Goal: Task Accomplishment & Management: Use online tool/utility

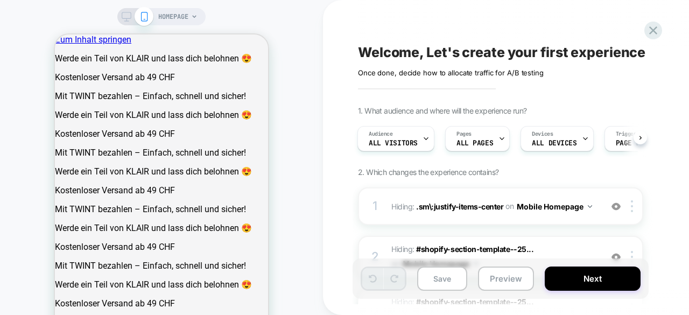
scroll to position [309, 0]
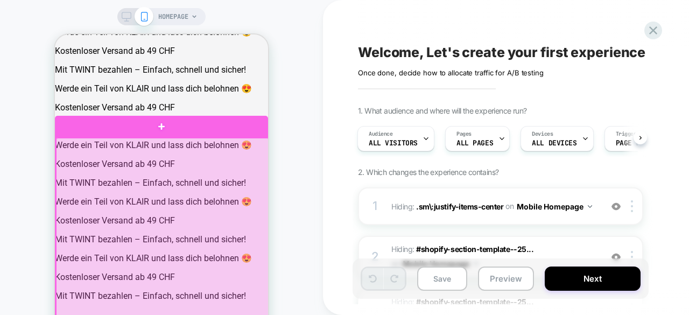
click at [169, 160] on div at bounding box center [162, 280] width 213 height 284
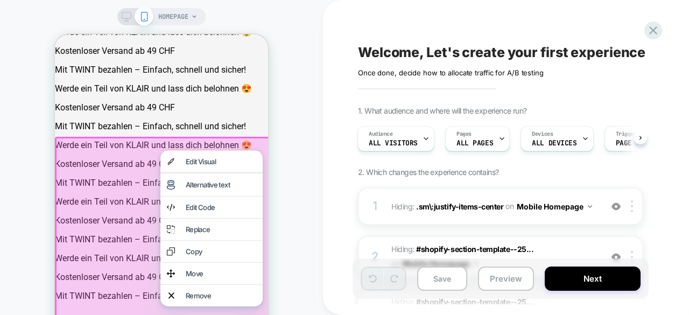
click at [104, 201] on div at bounding box center [163, 280] width 216 height 287
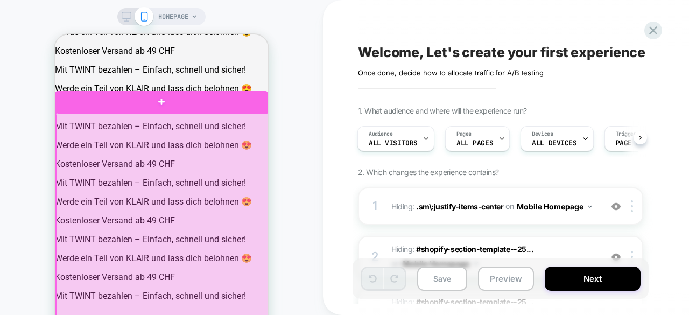
click at [109, 121] on div at bounding box center [162, 265] width 213 height 304
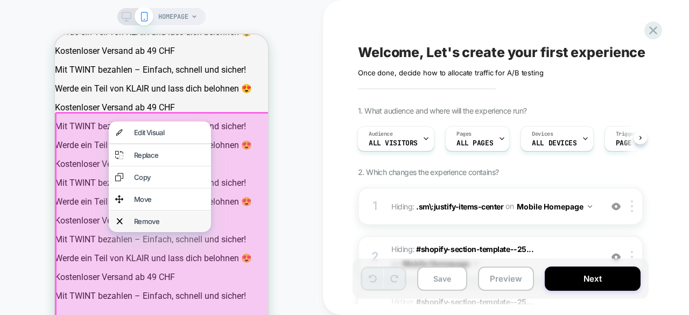
click at [137, 226] on div "Remove" at bounding box center [169, 221] width 71 height 9
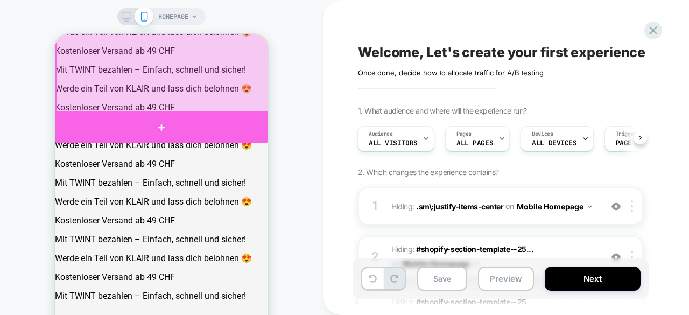
click at [167, 121] on div at bounding box center [161, 127] width 213 height 32
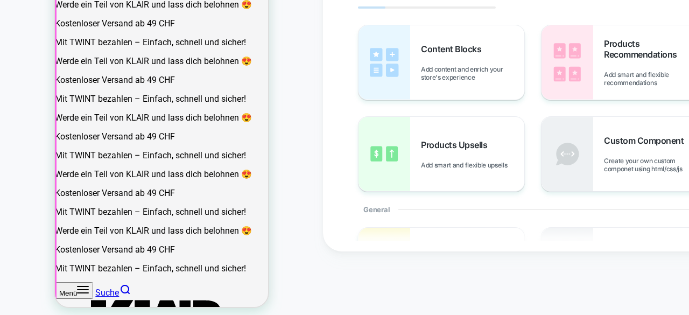
scroll to position [222, 0]
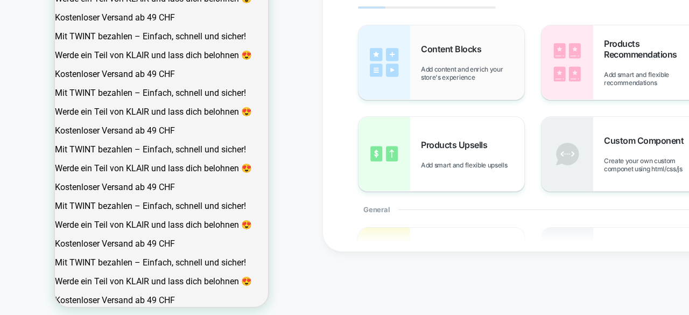
click at [371, 78] on img at bounding box center [384, 62] width 52 height 74
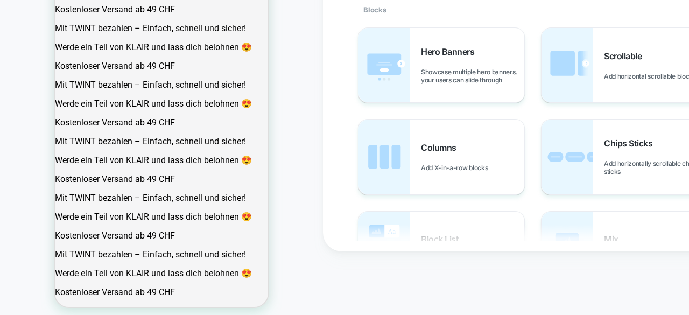
scroll to position [201, 0]
click at [375, 177] on img at bounding box center [384, 155] width 52 height 74
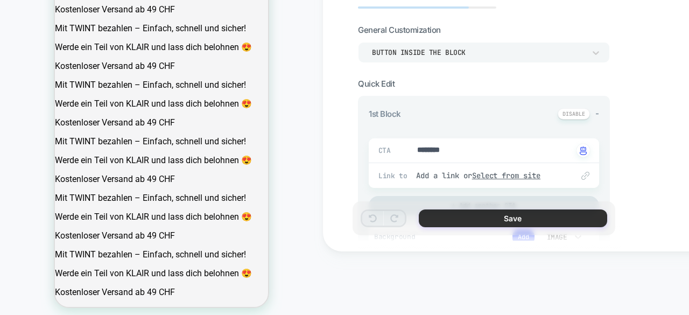
type textarea "*"
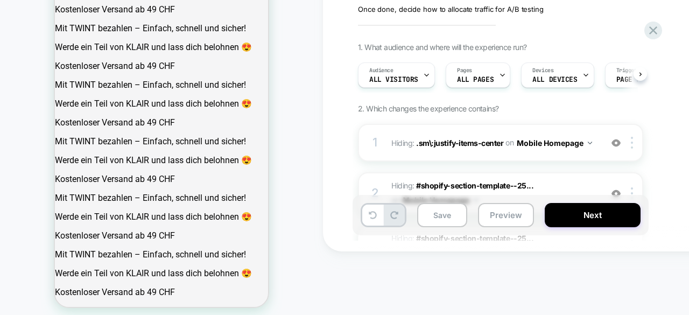
scroll to position [0, 1]
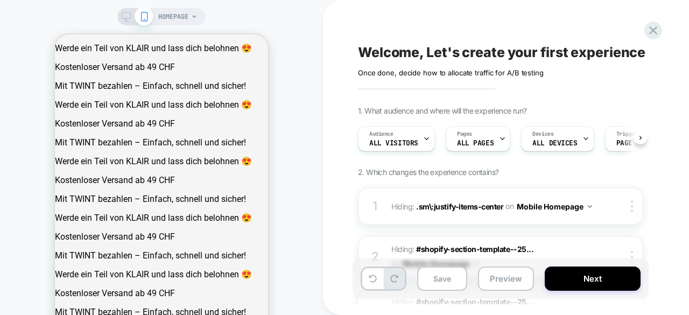
scroll to position [0, 1]
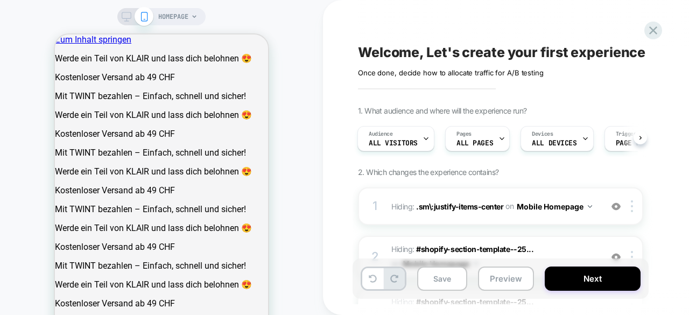
click at [122, 13] on icon at bounding box center [127, 17] width 10 height 10
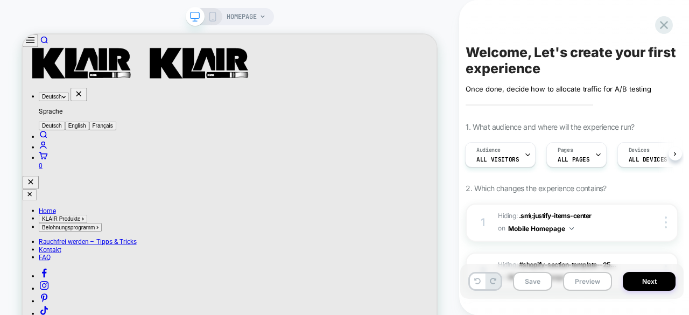
scroll to position [1702, 0]
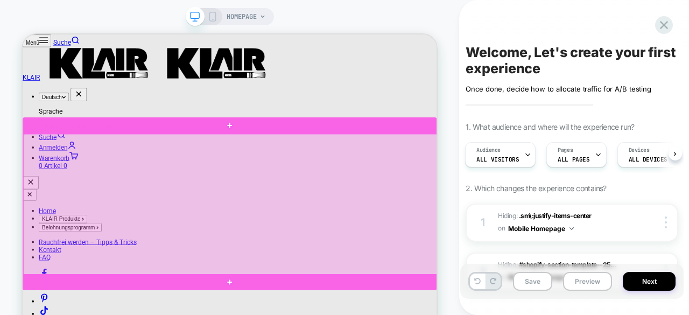
click at [562, 182] on div at bounding box center [300, 261] width 552 height 188
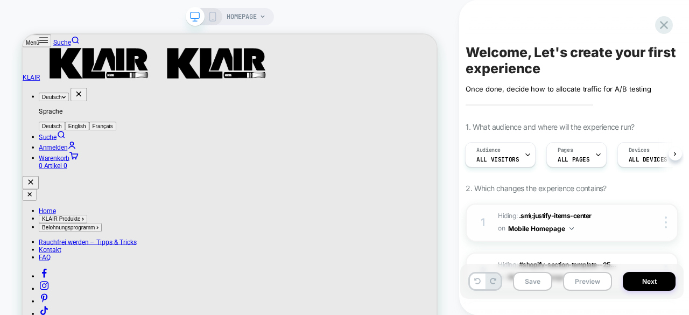
click at [0, 0] on img at bounding box center [0, 0] width 0 height 0
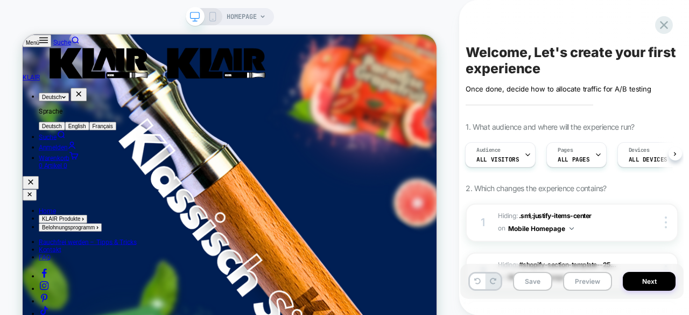
scroll to position [3008, 0]
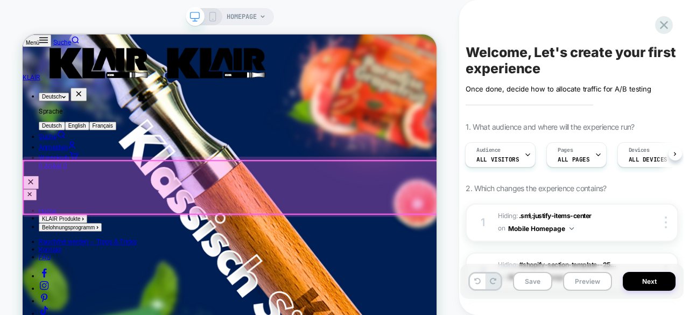
click at [33, 235] on div at bounding box center [300, 238] width 552 height 71
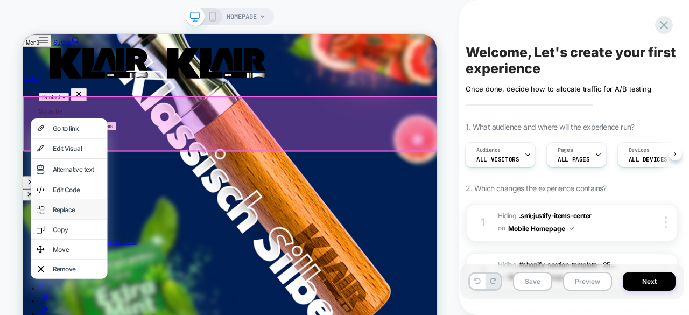
scroll to position [3097, 0]
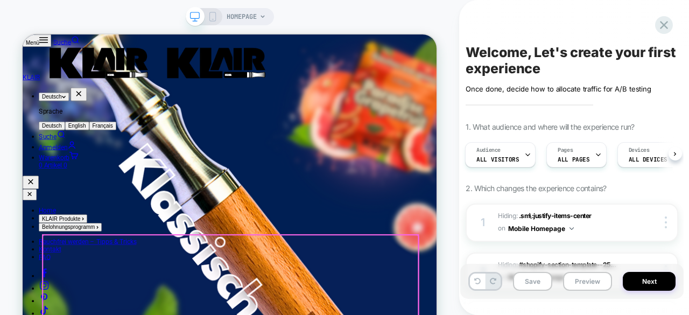
scroll to position [2974, 0]
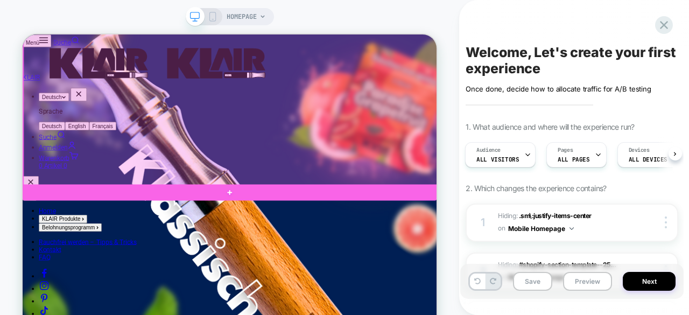
click at [506, 222] on div at bounding box center [300, 36] width 552 height 400
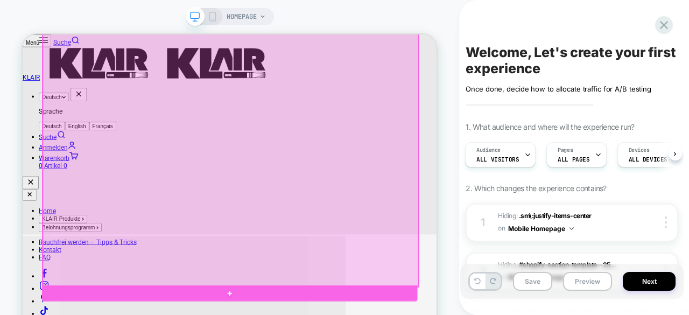
scroll to position [2261, 0]
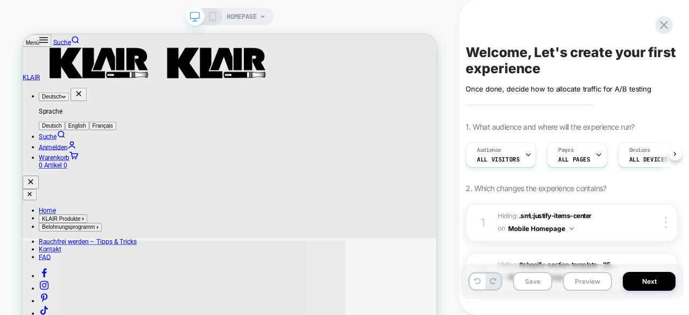
scroll to position [0, 1]
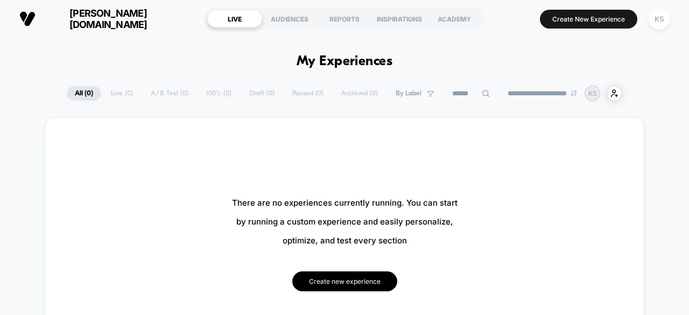
click at [312, 285] on button "Create new experience" at bounding box center [344, 281] width 105 height 20
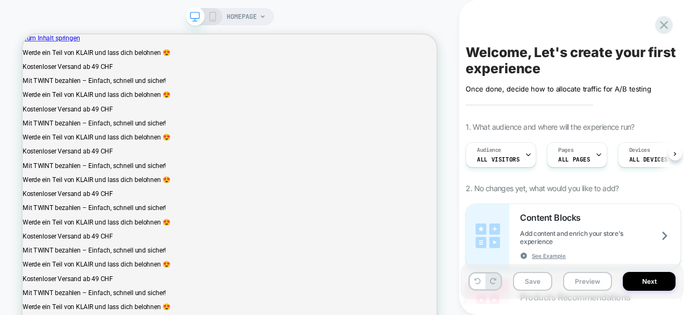
scroll to position [0, 1]
click at [529, 280] on button "Save" at bounding box center [532, 281] width 39 height 19
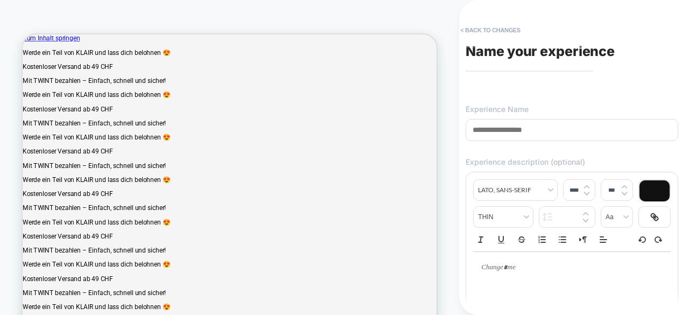
type input "*"
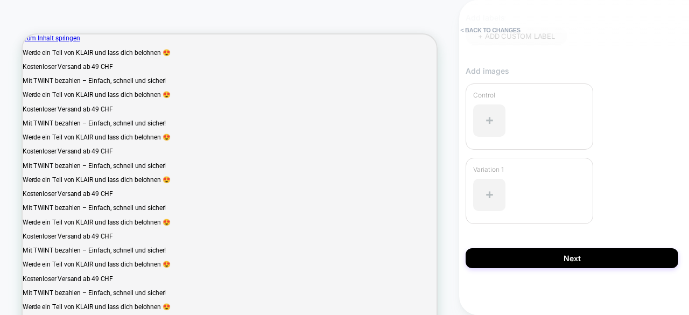
scroll to position [351, 0]
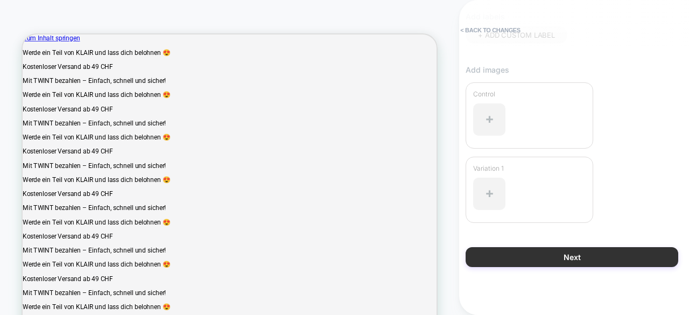
type input "**********"
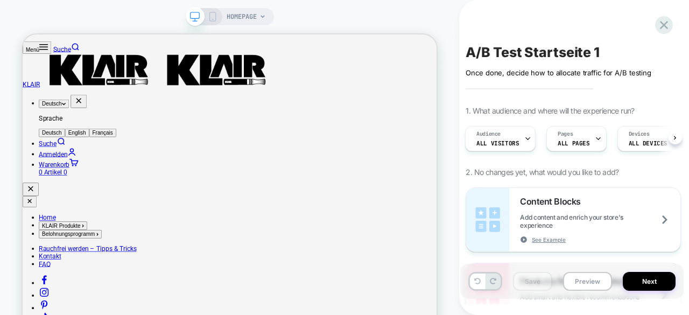
scroll to position [574, 0]
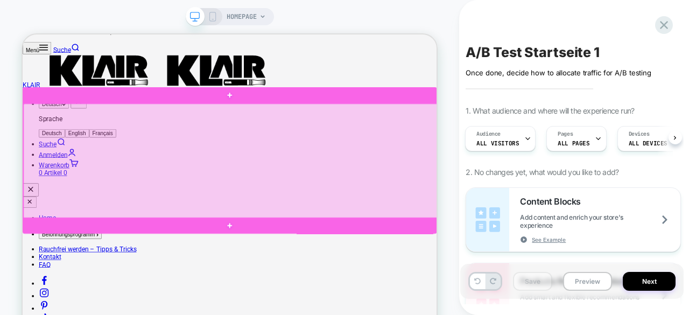
click at [468, 196] on div at bounding box center [300, 203] width 552 height 153
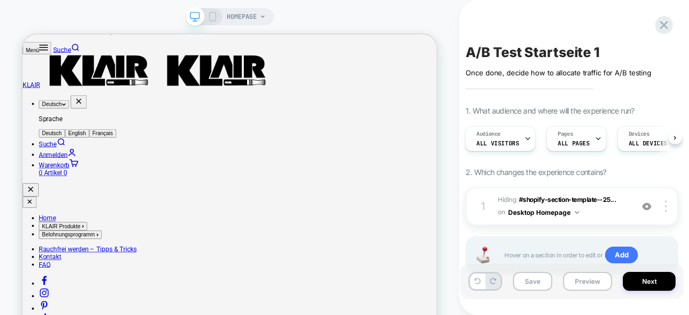
click at [213, 20] on icon at bounding box center [213, 17] width 10 height 10
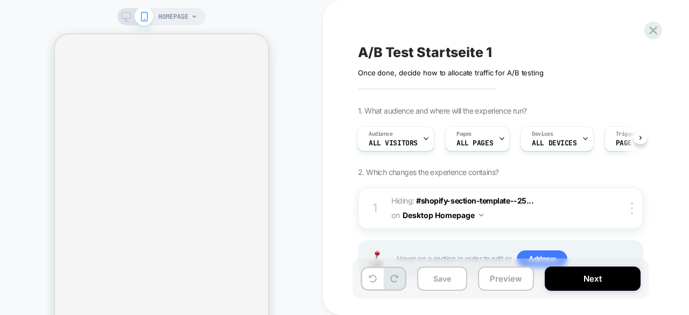
scroll to position [651, 0]
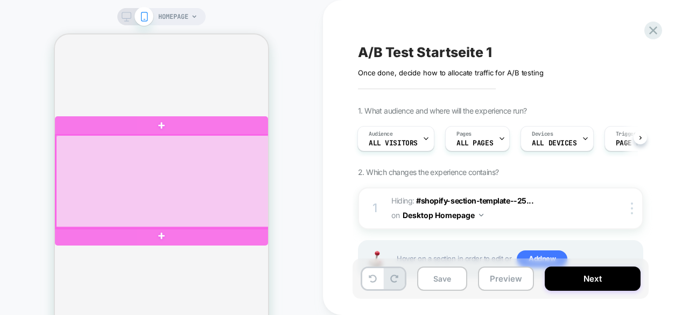
click at [262, 179] on div at bounding box center [162, 181] width 213 height 93
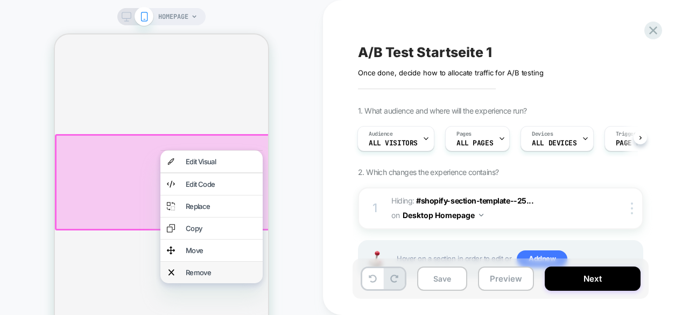
click at [217, 277] on div "Remove" at bounding box center [221, 272] width 71 height 9
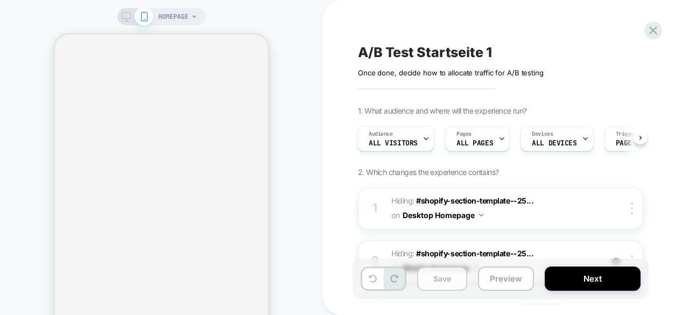
click at [127, 12] on rect at bounding box center [126, 15] width 9 height 6
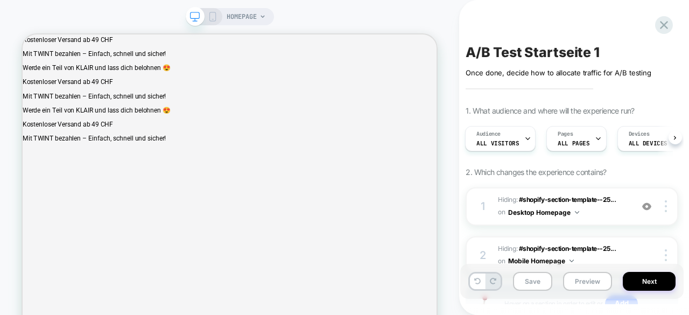
scroll to position [424, 0]
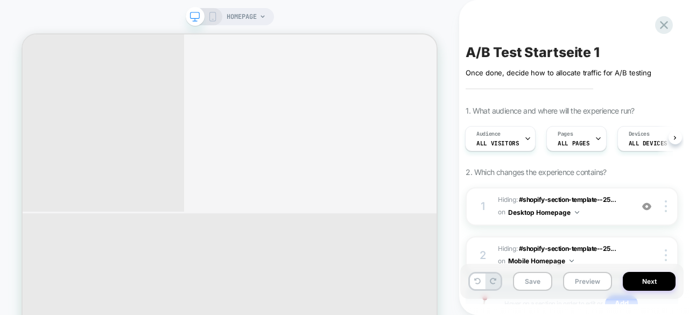
scroll to position [1537, 0]
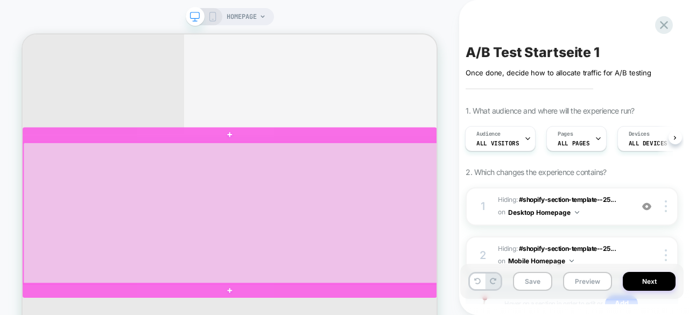
click at [565, 248] on div at bounding box center [300, 273] width 552 height 188
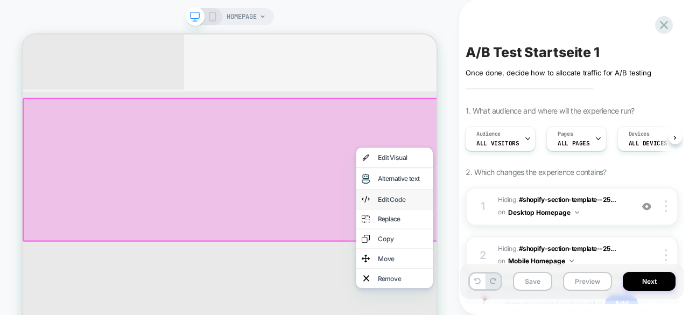
scroll to position [1626, 0]
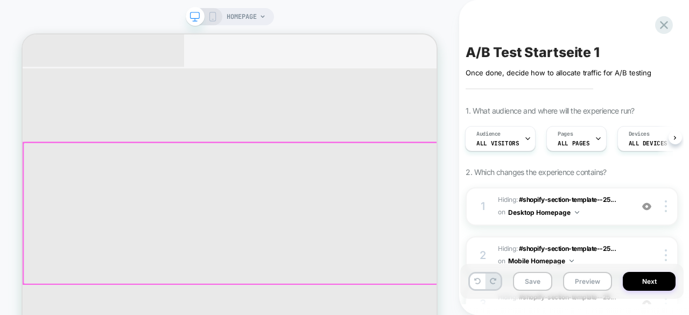
scroll to position [1438, 0]
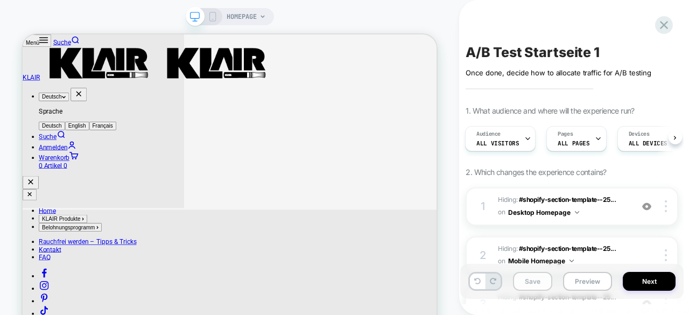
click at [525, 279] on button "Save" at bounding box center [532, 281] width 39 height 19
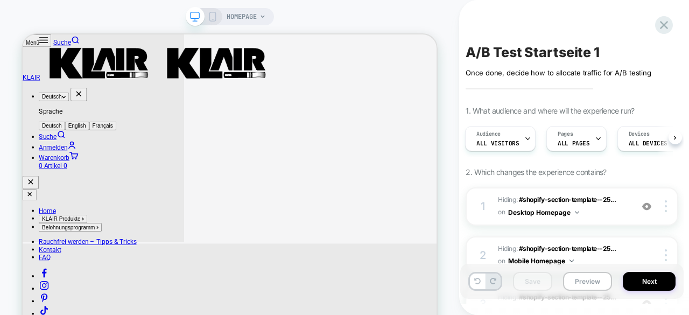
scroll to position [1465, 0]
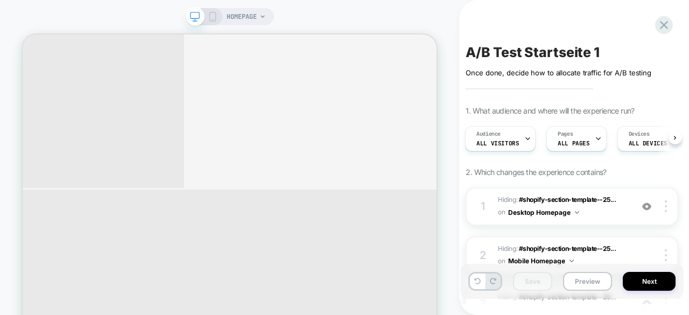
click at [212, 18] on icon at bounding box center [213, 17] width 10 height 10
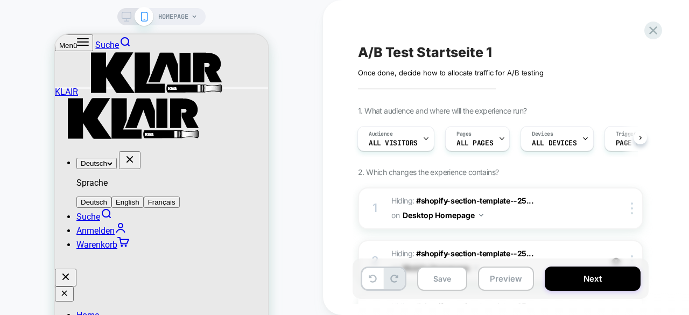
scroll to position [1639, 0]
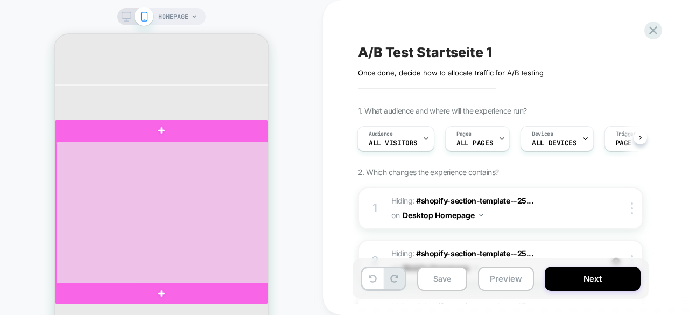
click at [262, 148] on div at bounding box center [162, 213] width 213 height 143
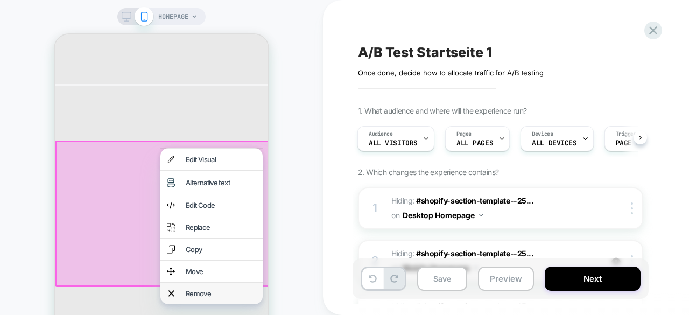
click at [205, 298] on div "Remove" at bounding box center [221, 293] width 71 height 9
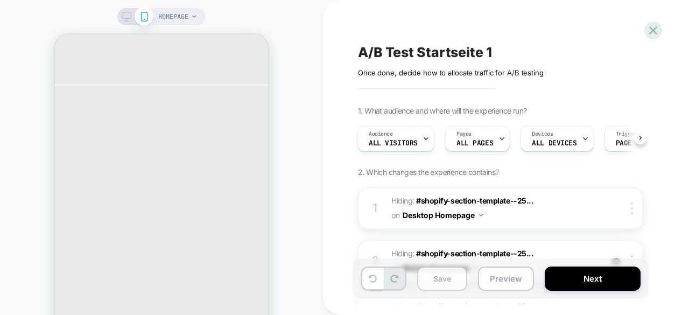
click at [437, 280] on button "Save" at bounding box center [442, 278] width 50 height 24
click at [125, 14] on icon at bounding box center [127, 17] width 10 height 10
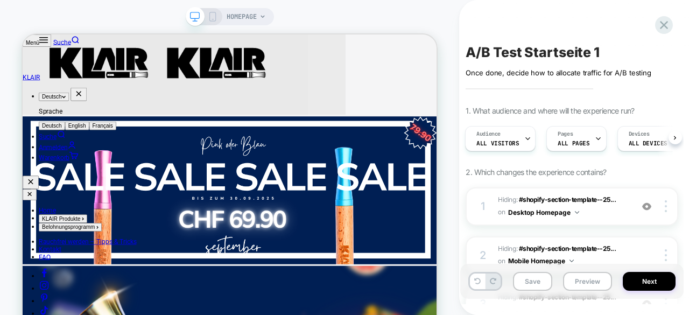
scroll to position [2506, 0]
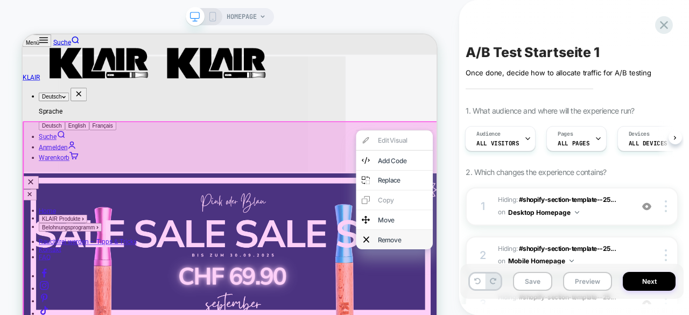
click at [533, 313] on div "Remove" at bounding box center [529, 307] width 66 height 11
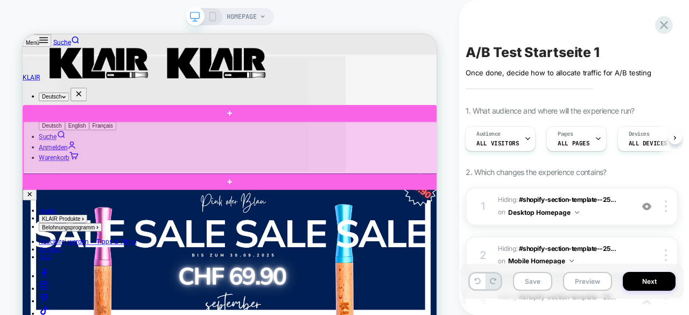
click at [565, 165] on div at bounding box center [300, 186] width 552 height 71
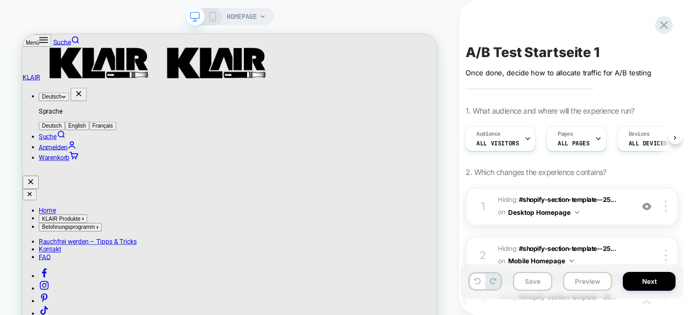
scroll to position [1738, 0]
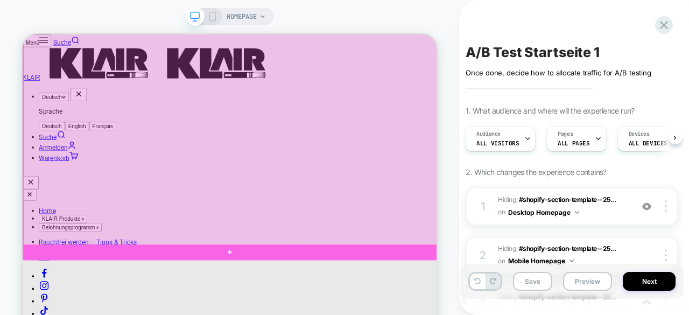
click at [565, 269] on div at bounding box center [300, 146] width 552 height 339
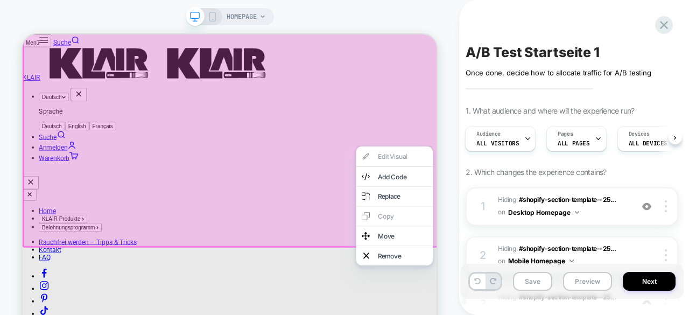
scroll to position [1820, 0]
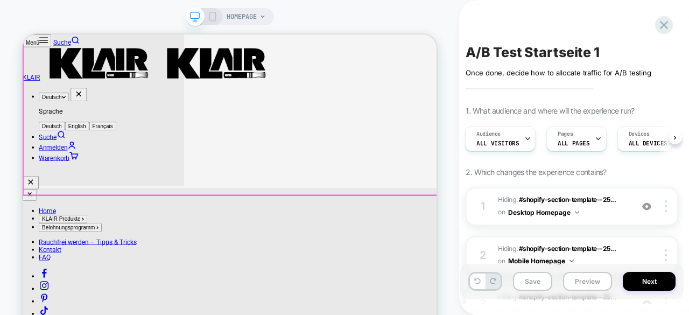
scroll to position [1467, 0]
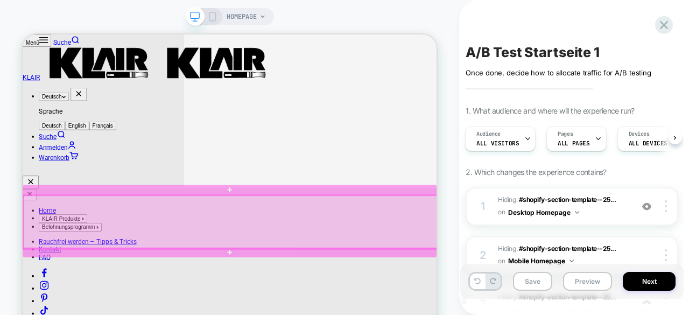
click at [566, 260] on div at bounding box center [300, 284] width 552 height 71
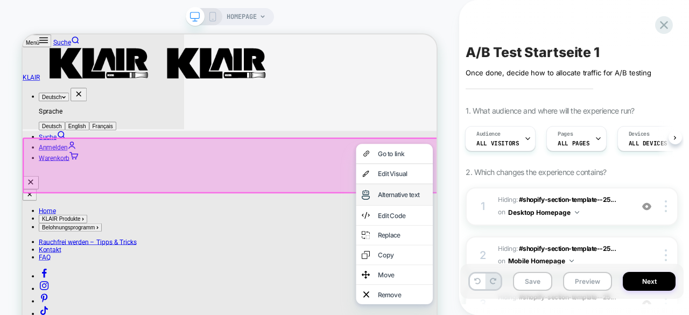
scroll to position [1547, 0]
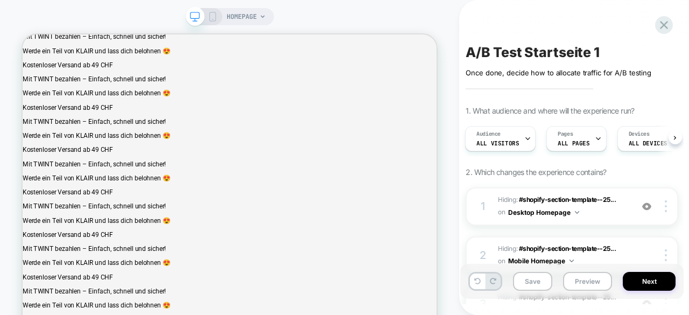
scroll to position [0, 0]
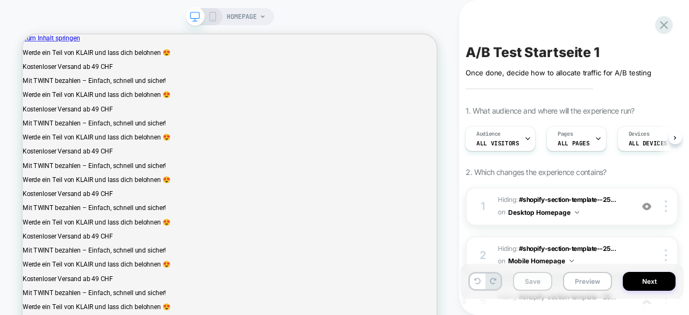
click at [0, 0] on button "Save" at bounding box center [0, 0] width 0 height 0
click at [213, 19] on icon at bounding box center [213, 17] width 10 height 10
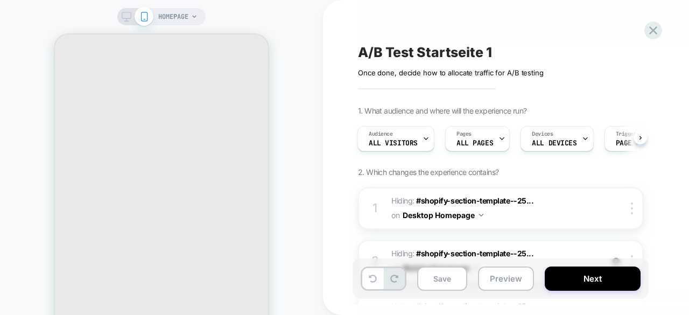
scroll to position [1699, 0]
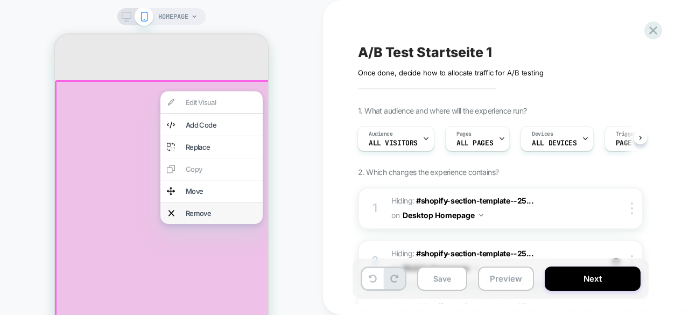
click at [208, 217] on div "Remove" at bounding box center [221, 213] width 71 height 9
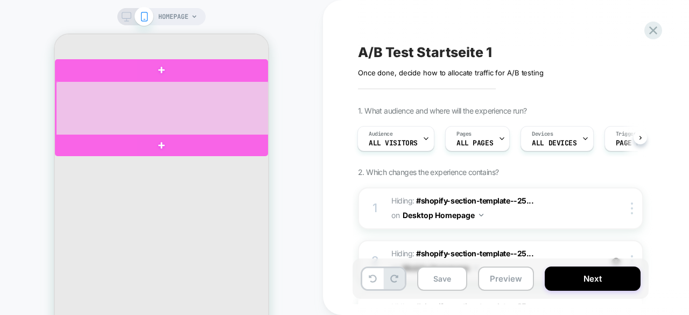
click at [260, 90] on div at bounding box center [162, 108] width 213 height 55
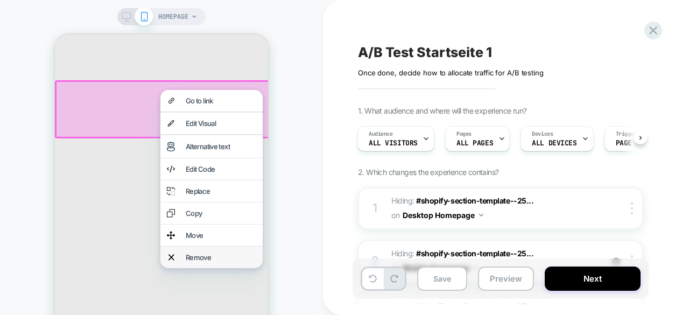
click at [212, 262] on div "Remove" at bounding box center [221, 257] width 71 height 9
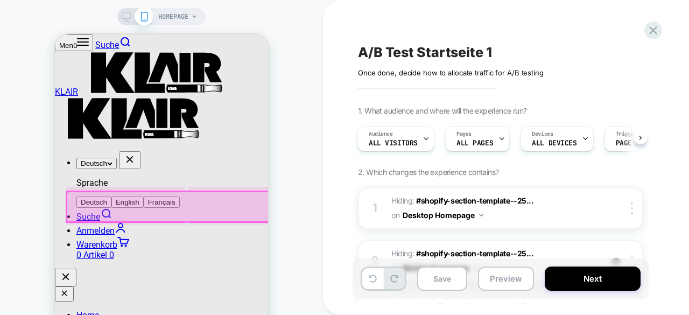
scroll to position [2112, 0]
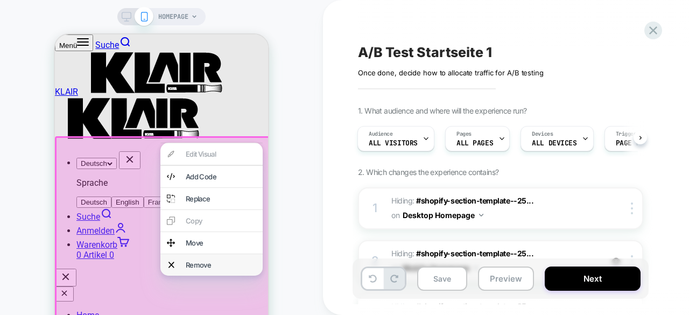
click at [199, 269] on div "Remove" at bounding box center [221, 264] width 71 height 9
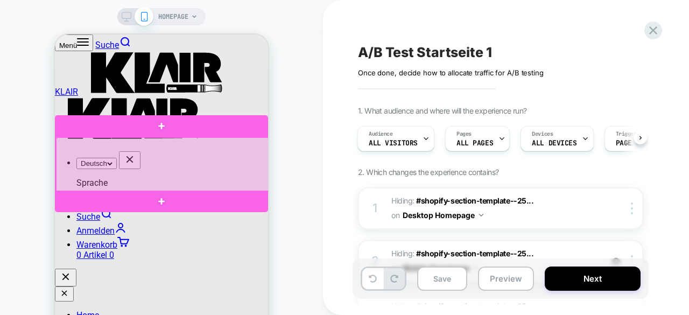
click at [260, 146] on div at bounding box center [162, 164] width 213 height 55
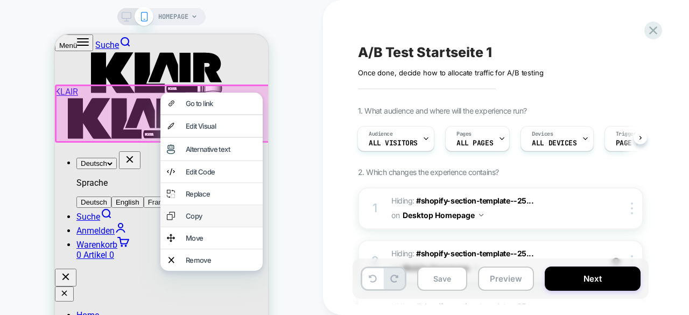
scroll to position [2166, 0]
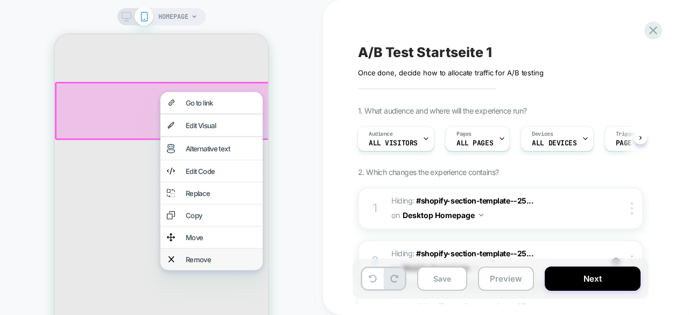
click at [213, 264] on div "Remove" at bounding box center [221, 259] width 71 height 9
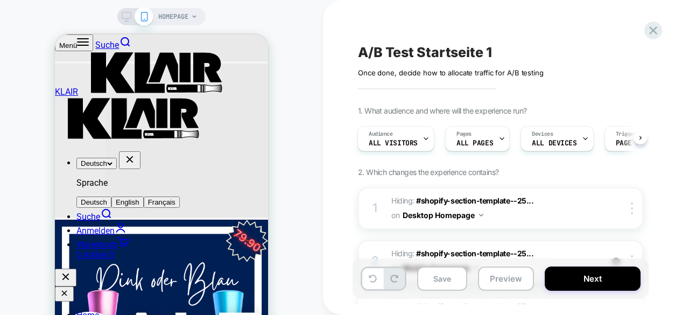
scroll to position [2523, 0]
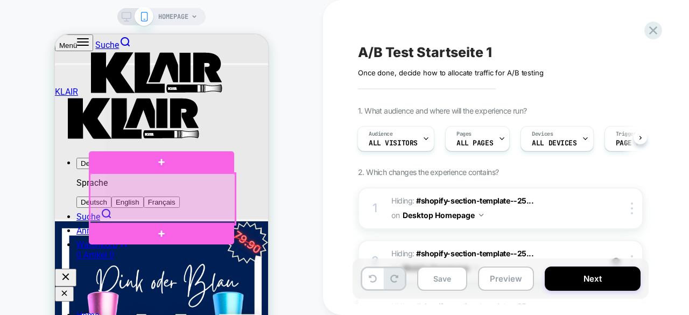
click at [228, 205] on div at bounding box center [162, 198] width 145 height 51
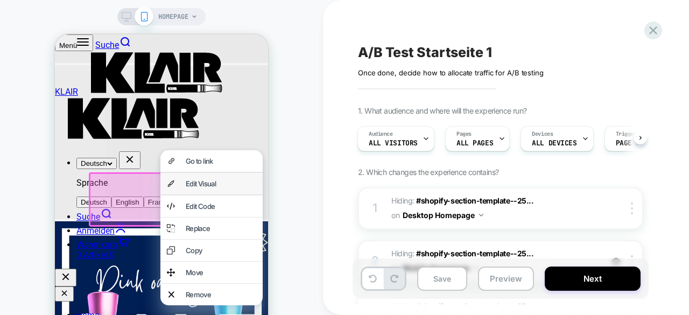
click at [221, 186] on div "Edit Visual" at bounding box center [221, 183] width 71 height 9
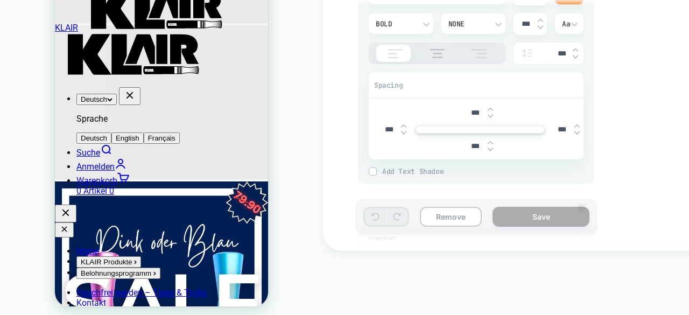
scroll to position [517, 0]
click at [440, 53] on img at bounding box center [437, 54] width 26 height 9
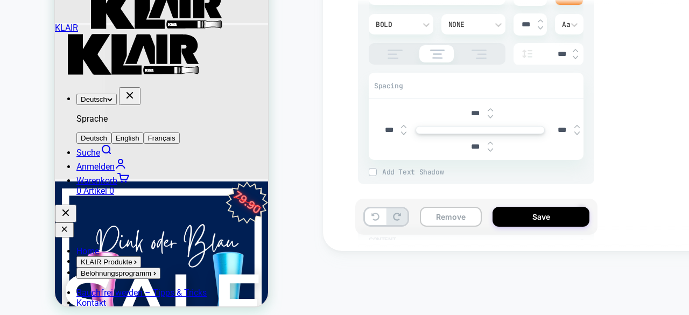
click at [395, 53] on img at bounding box center [395, 54] width 27 height 9
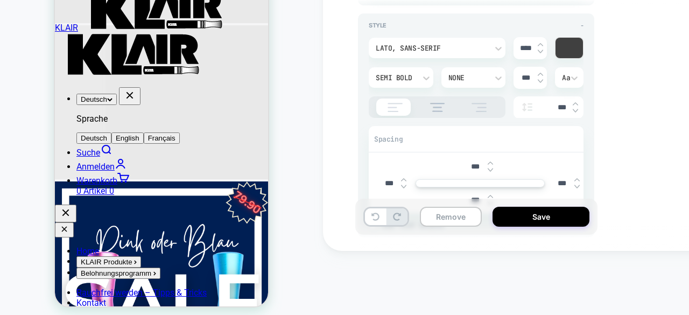
click at [431, 98] on div at bounding box center [437, 107] width 137 height 22
click at [435, 105] on img at bounding box center [437, 107] width 26 height 9
click at [399, 107] on img at bounding box center [395, 107] width 27 height 9
click at [533, 220] on button "Save" at bounding box center [540, 217] width 97 height 20
type textarea "*"
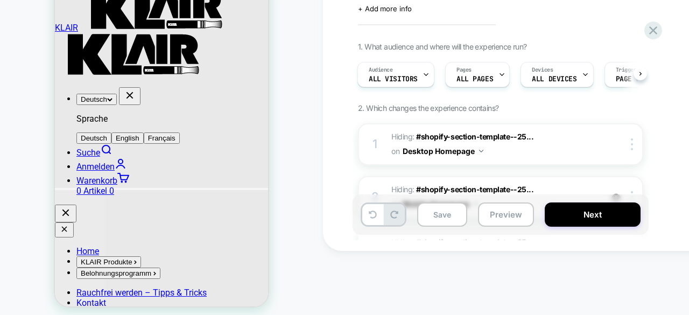
scroll to position [2333, 0]
click at [439, 215] on button "Save" at bounding box center [442, 214] width 50 height 24
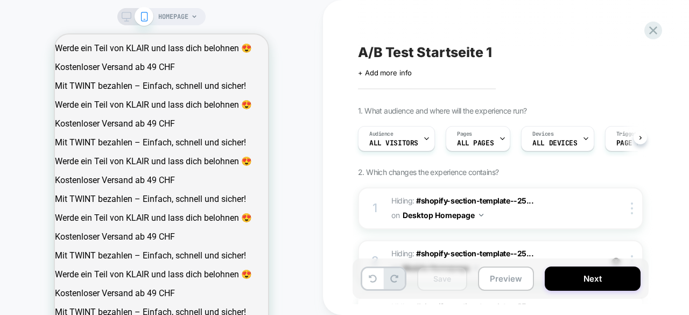
scroll to position [0, 1]
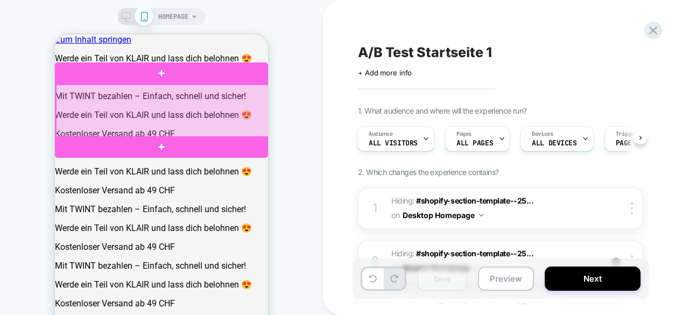
click at [262, 95] on div at bounding box center [162, 110] width 213 height 53
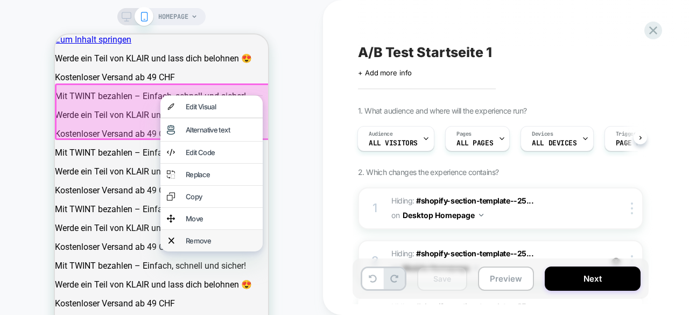
click at [201, 245] on div "Remove" at bounding box center [221, 240] width 71 height 9
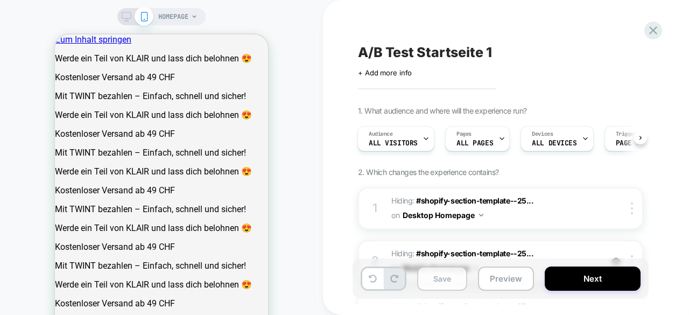
click at [213, 255] on button "Save" at bounding box center [106, 250] width 213 height 10
click at [124, 17] on icon at bounding box center [127, 17] width 10 height 10
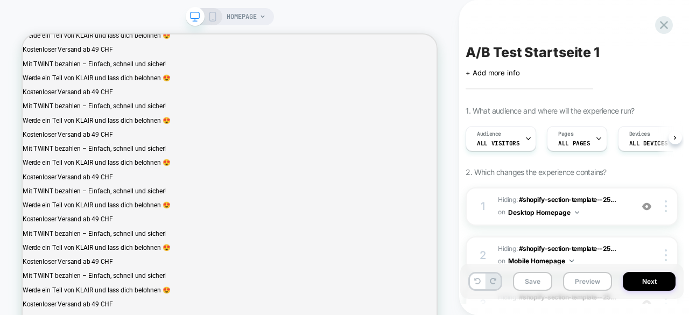
scroll to position [0, 1]
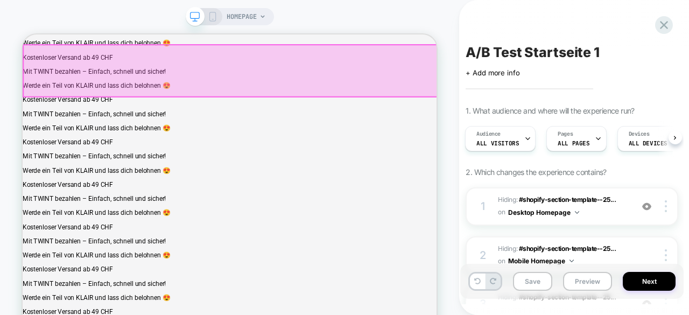
click at [388, 84] on div at bounding box center [300, 82] width 552 height 69
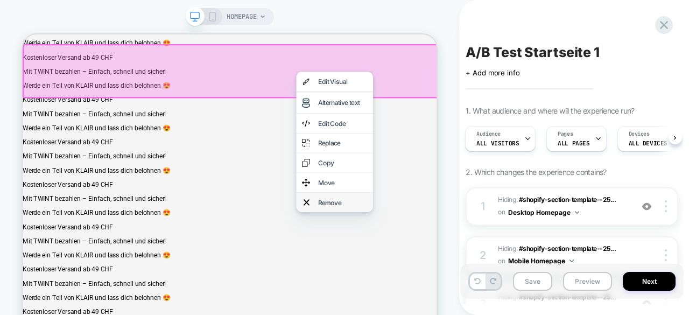
click at [432, 264] on div "Remove" at bounding box center [450, 258] width 66 height 11
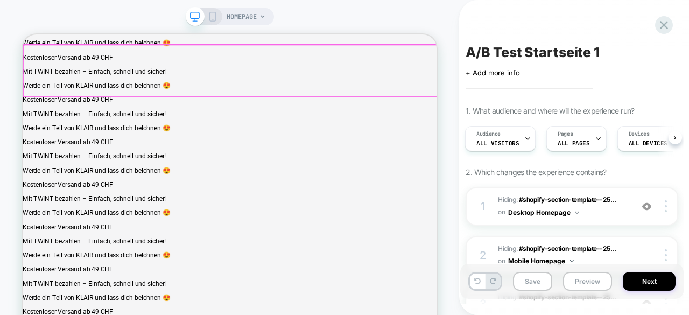
scroll to position [0, 0]
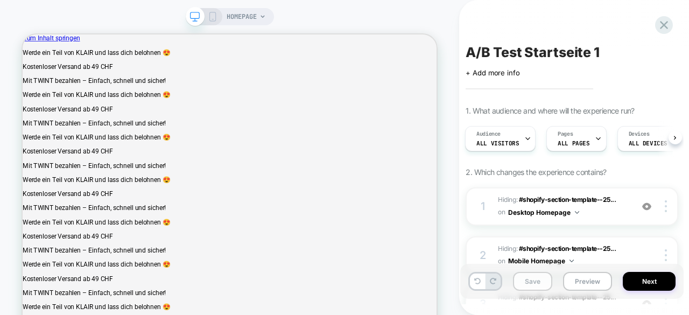
click at [525, 255] on button "Save" at bounding box center [276, 250] width 552 height 10
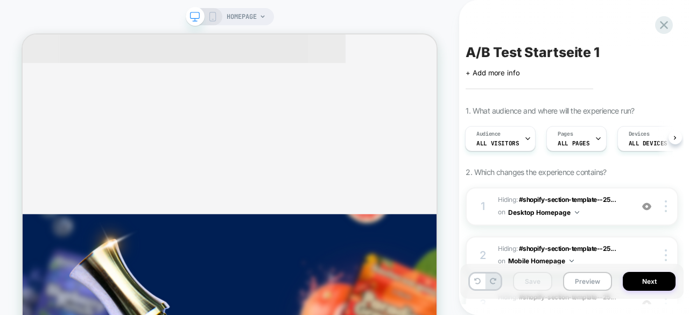
scroll to position [2555, 0]
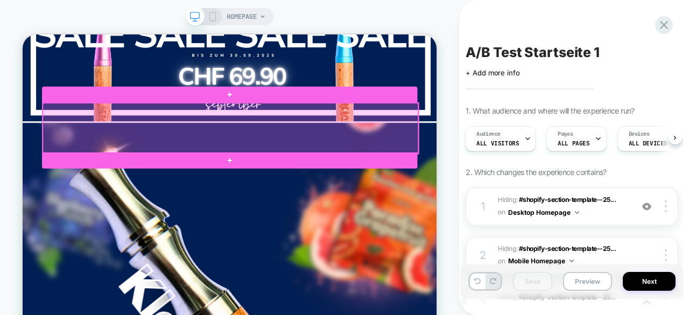
click at [357, 155] on div at bounding box center [300, 159] width 501 height 67
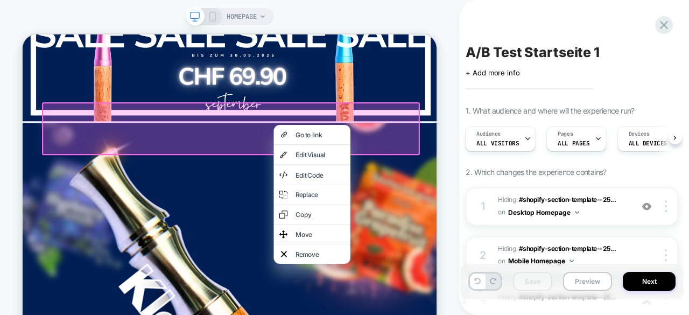
click at [425, 136] on div at bounding box center [300, 160] width 504 height 71
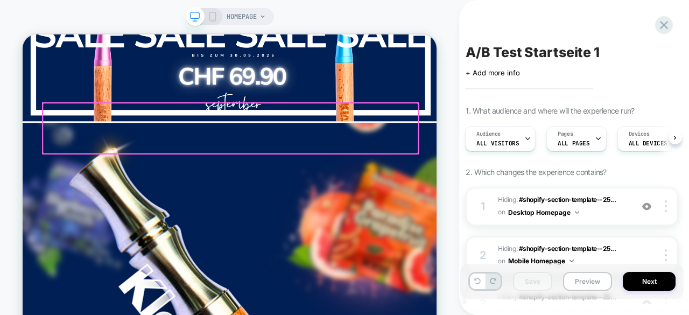
click at [346, 153] on div at bounding box center [300, 159] width 501 height 67
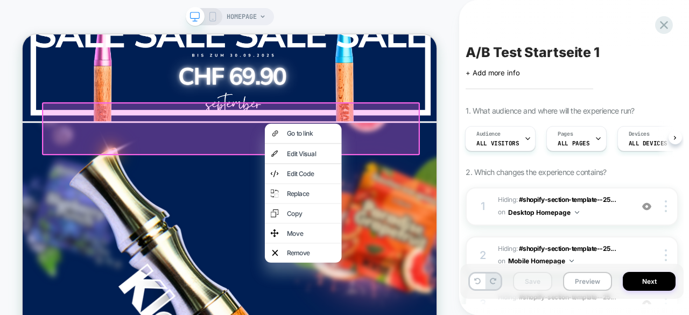
click at [414, 138] on div at bounding box center [300, 160] width 504 height 71
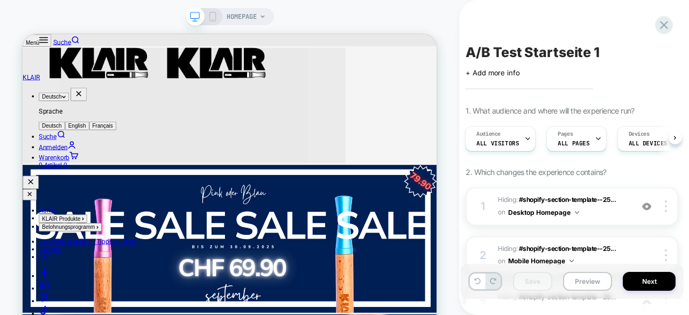
scroll to position [2293, 0]
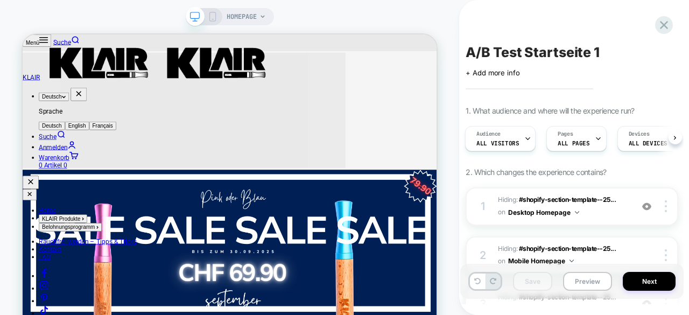
click at [212, 21] on rect at bounding box center [212, 16] width 6 height 9
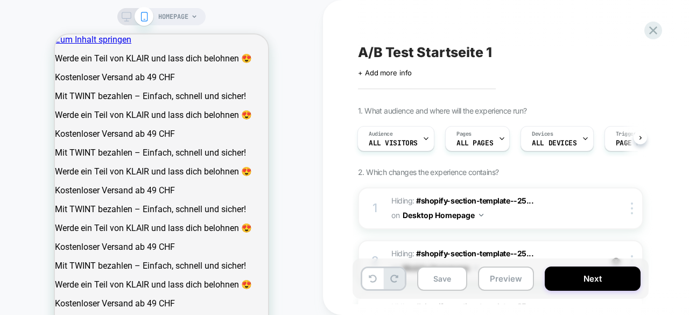
scroll to position [2502, 0]
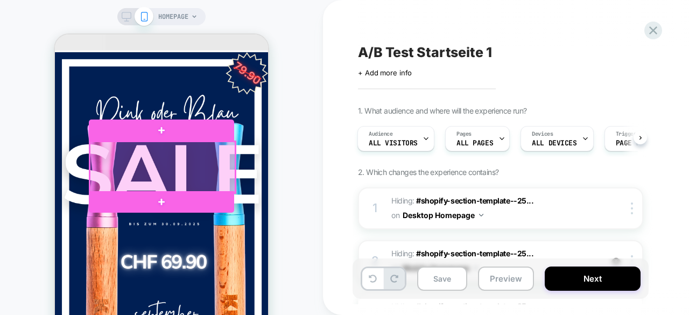
click at [182, 160] on div at bounding box center [162, 167] width 145 height 51
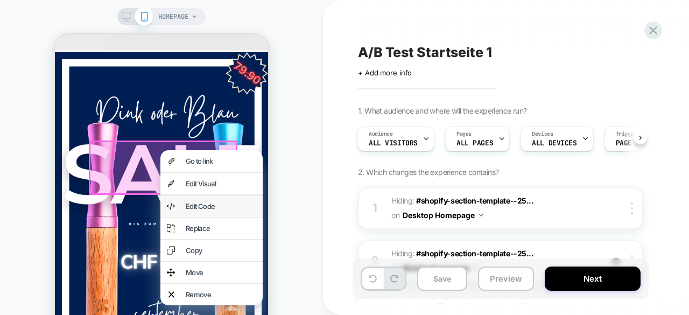
click at [186, 209] on div "Edit Code" at bounding box center [221, 206] width 71 height 9
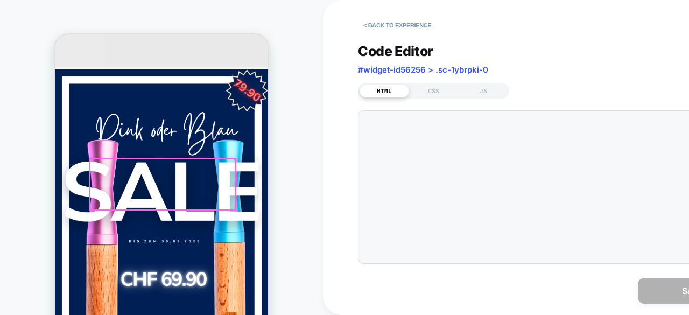
scroll to position [64, 0]
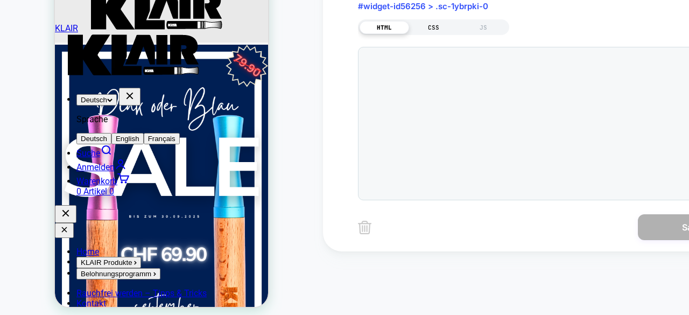
click at [448, 28] on div "CSS" at bounding box center [434, 27] width 50 height 13
click at [440, 64] on div at bounding box center [573, 124] width 333 height 142
click at [412, 6] on span "#widget-id56256 > .sc-1ybrpki-0" at bounding box center [423, 6] width 130 height 10
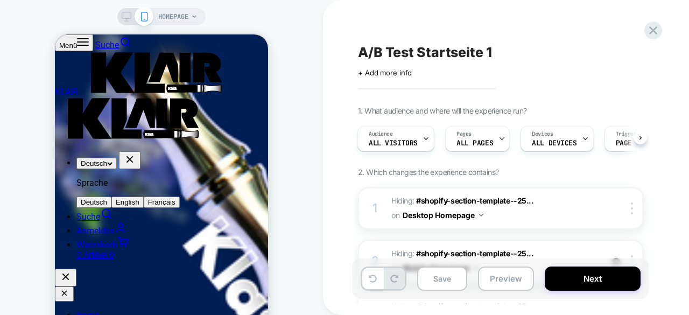
scroll to position [2534, 0]
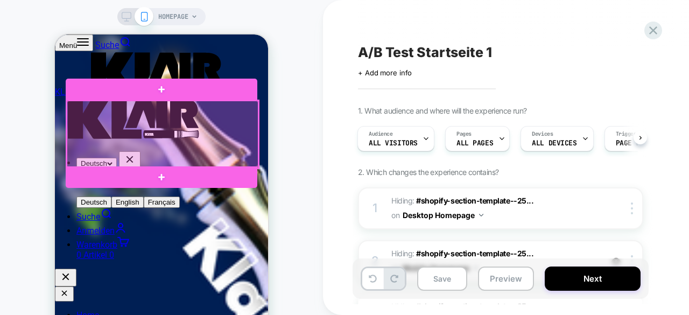
click at [235, 142] on div at bounding box center [163, 134] width 192 height 67
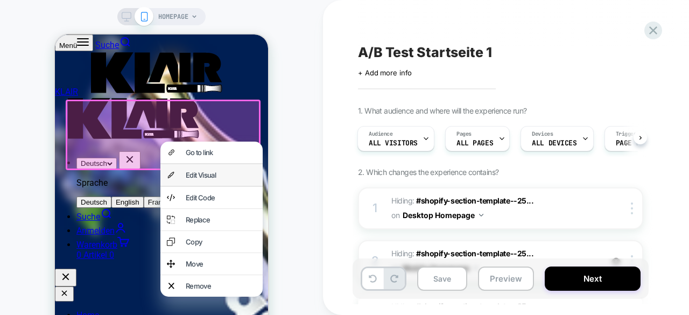
click at [198, 178] on div "Edit Visual" at bounding box center [221, 175] width 71 height 9
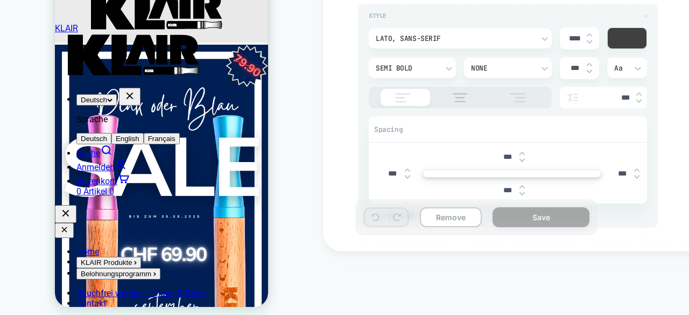
scroll to position [155, 0]
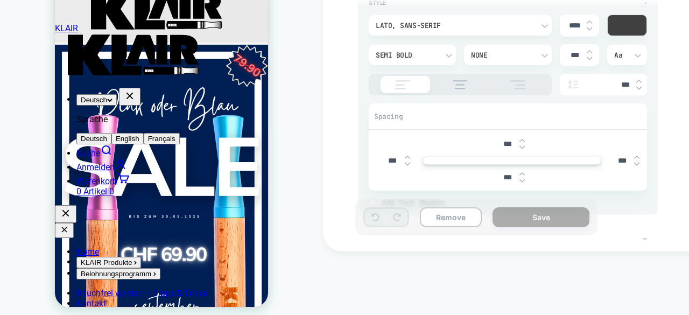
type textarea "*"
type input "***"
type textarea "*"
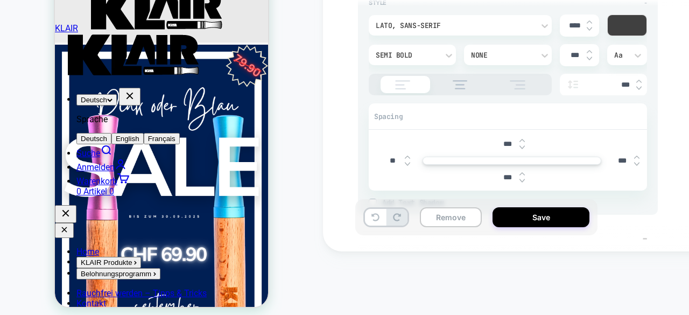
type input "***"
type textarea "*"
type input "****"
type textarea "*"
type input "*****"
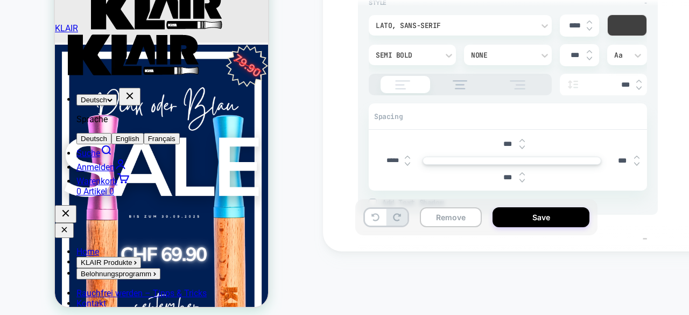
type textarea "*"
type input "****"
type textarea "*"
type input "***"
type textarea "*"
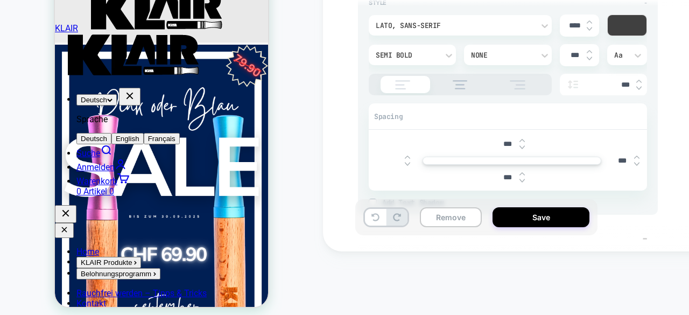
type textarea "*"
click at [0, 0] on input "***" at bounding box center [0, 0] width 0 height 0
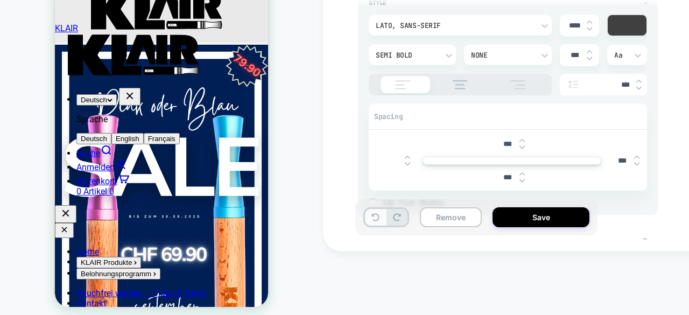
type textarea "*"
type input "*****"
type textarea "*"
type input "***"
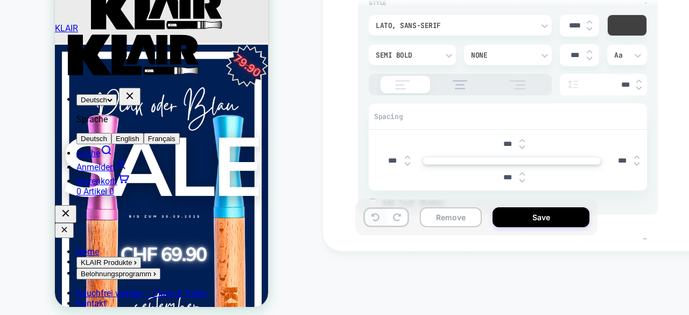
type textarea "*"
type input "***"
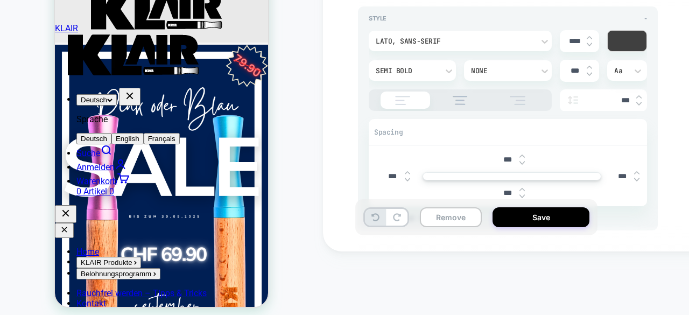
scroll to position [126, 0]
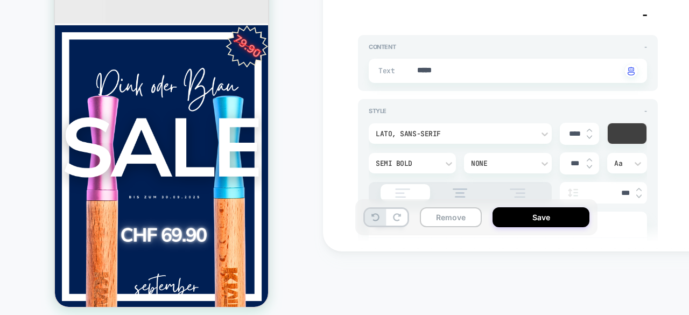
scroll to position [2466, 0]
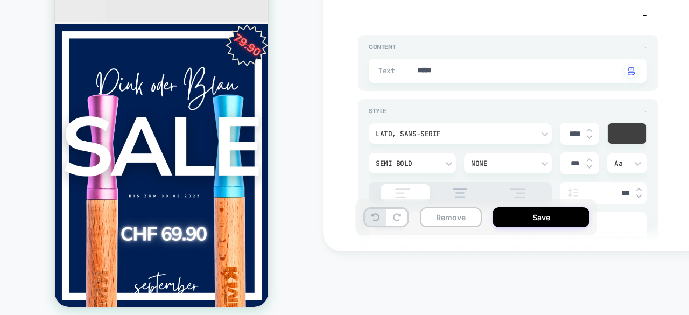
type textarea "*"
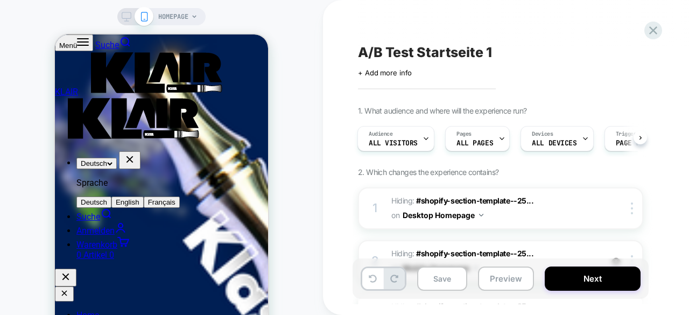
scroll to position [2541, 0]
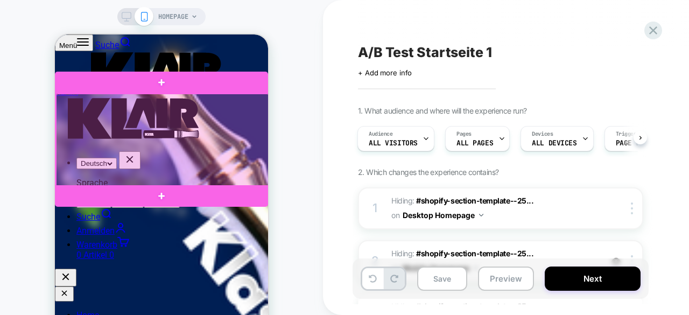
click at [205, 128] on div at bounding box center [162, 140] width 213 height 93
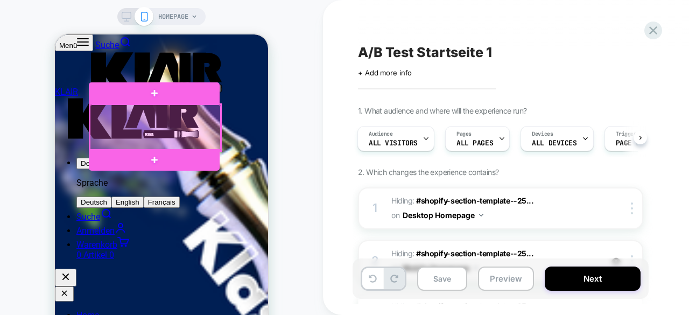
click at [96, 147] on div at bounding box center [155, 127] width 131 height 46
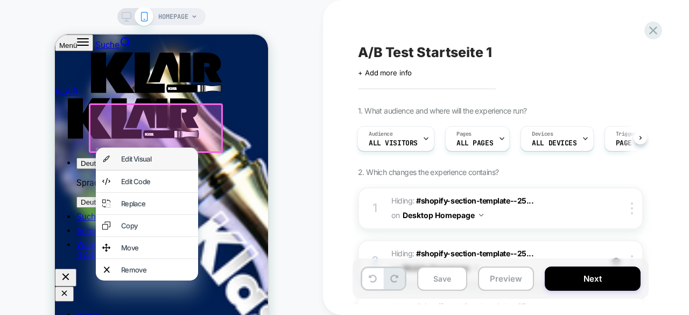
click at [110, 162] on div "Edit Visual" at bounding box center [147, 159] width 102 height 22
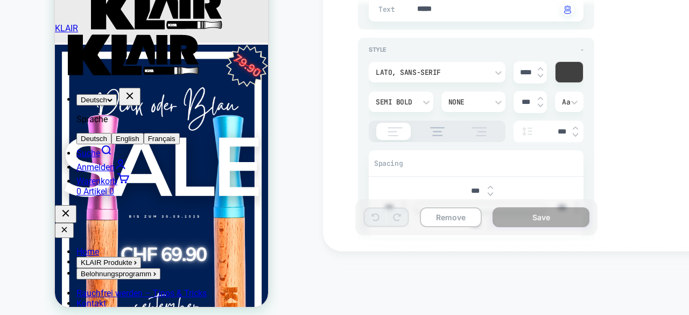
scroll to position [176, 0]
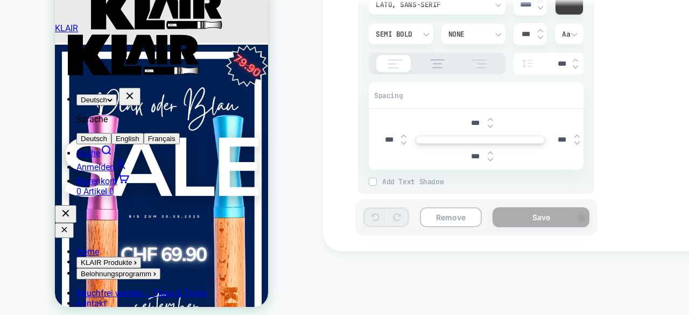
click at [0, 0] on img at bounding box center [0, 0] width 0 height 0
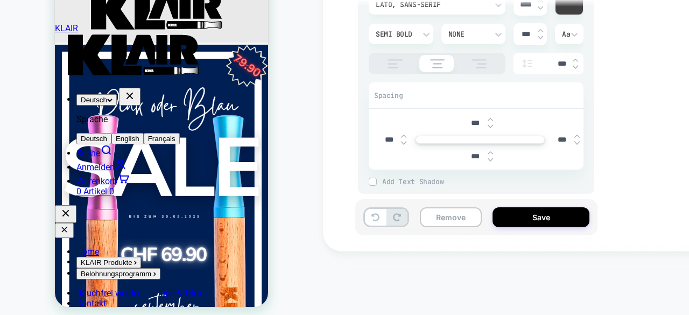
click at [390, 65] on img at bounding box center [395, 63] width 27 height 9
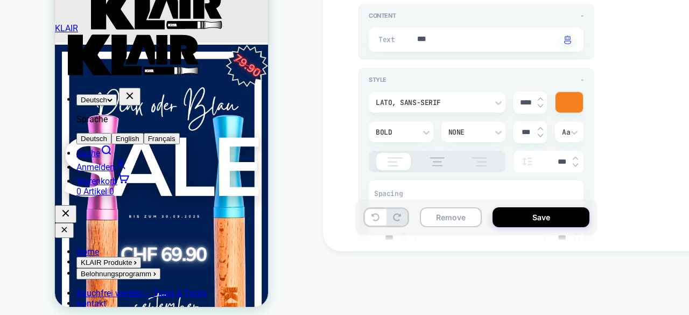
scroll to position [449, 0]
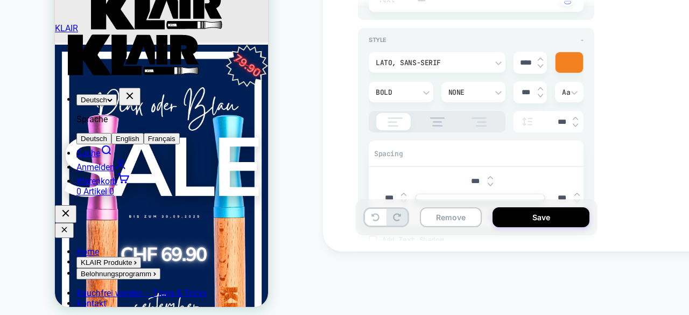
click at [0, 0] on img at bounding box center [0, 0] width 0 height 0
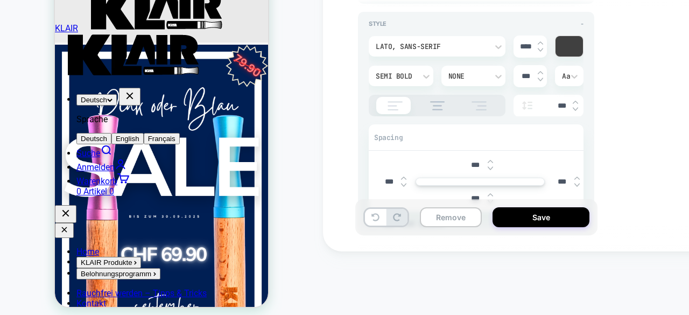
scroll to position [849, 0]
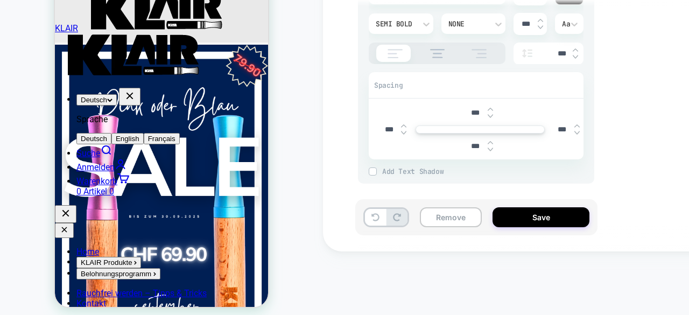
type textarea "*"
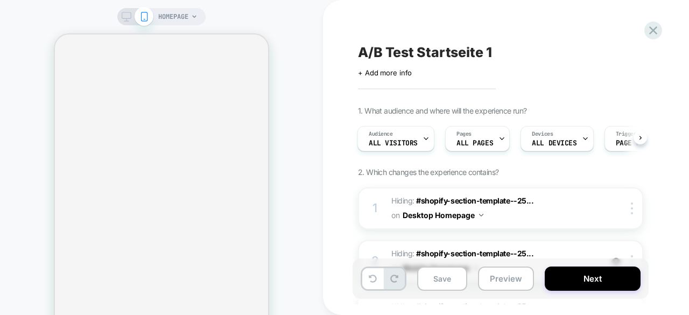
scroll to position [728, 0]
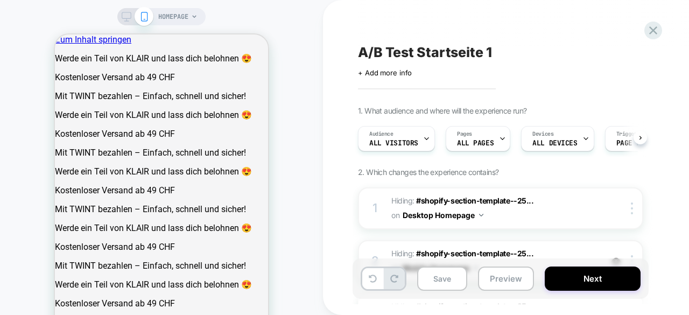
scroll to position [0, 1]
